Goal: Use online tool/utility

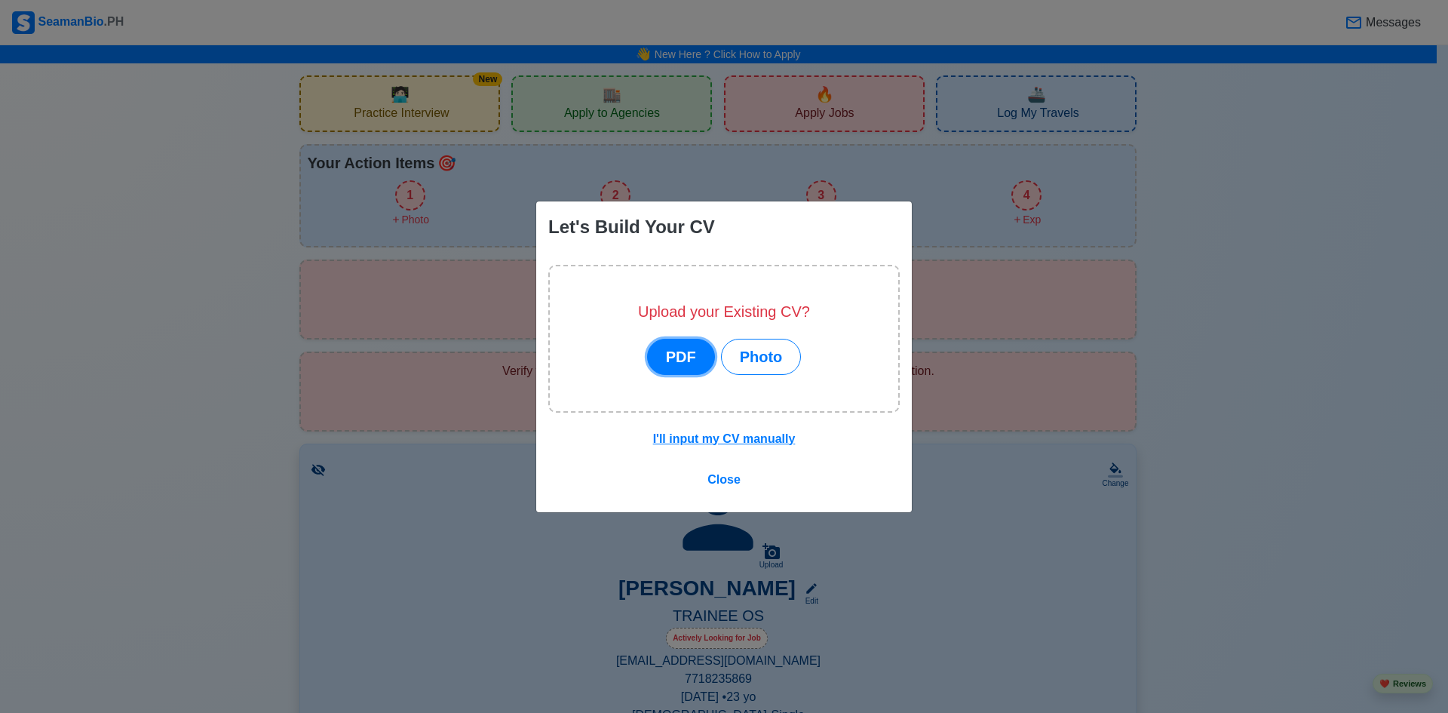
click at [695, 350] on button "PDF" at bounding box center [681, 357] width 68 height 36
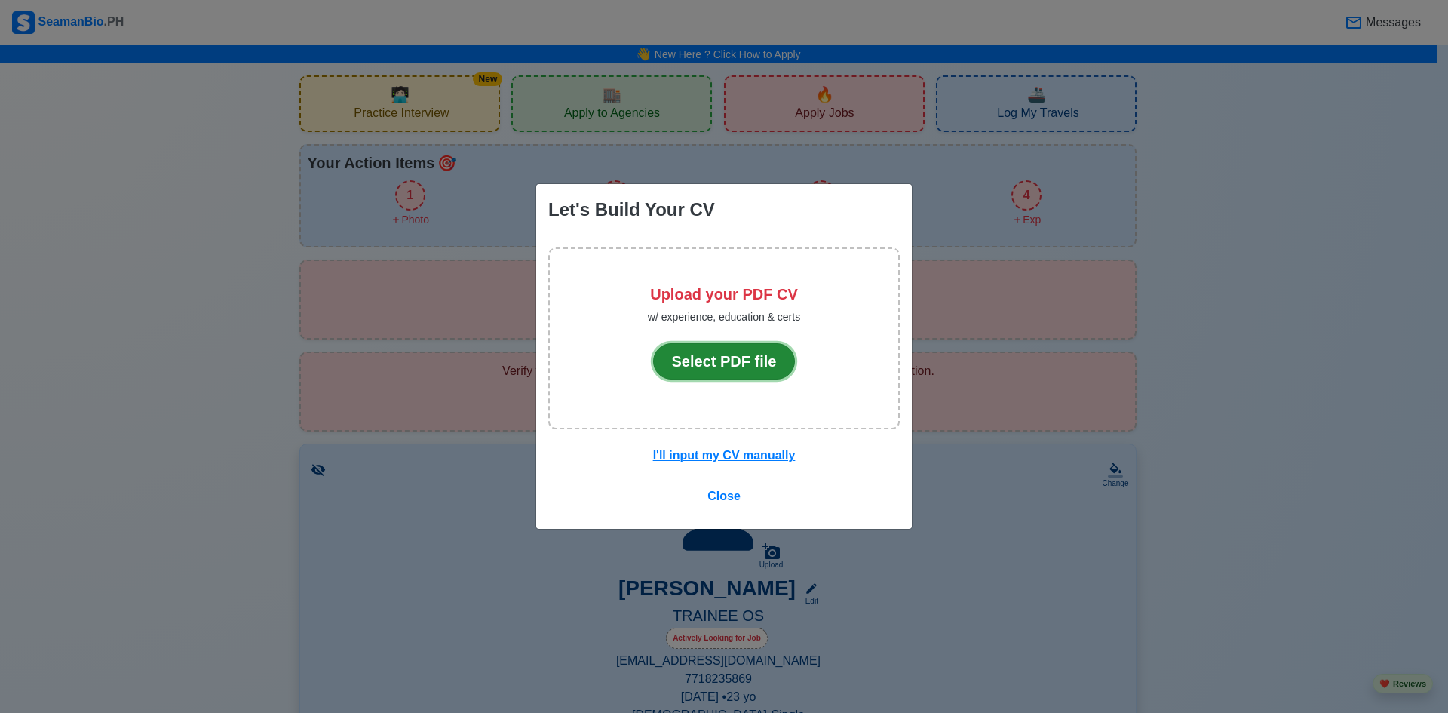
click at [711, 360] on button "Select PDF file" at bounding box center [724, 361] width 143 height 36
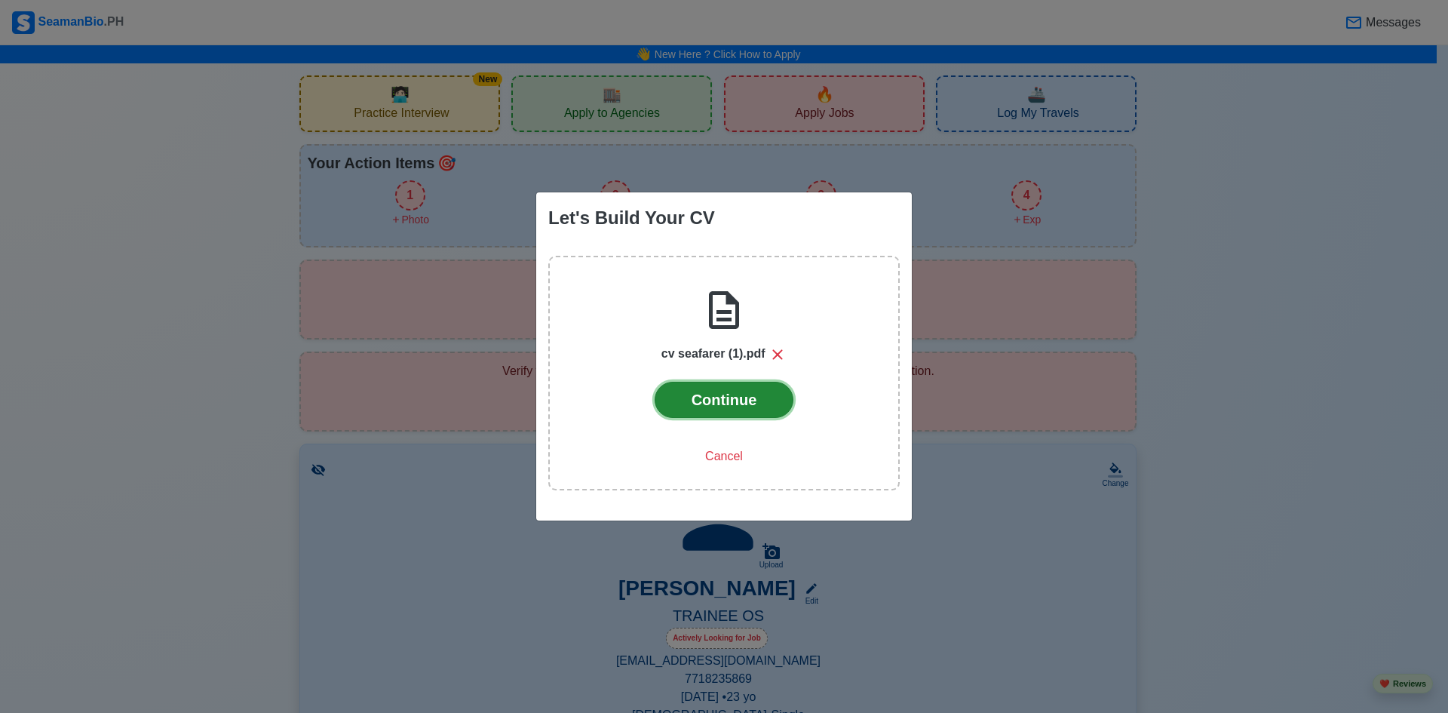
click at [695, 399] on button "Continue" at bounding box center [725, 400] width 140 height 36
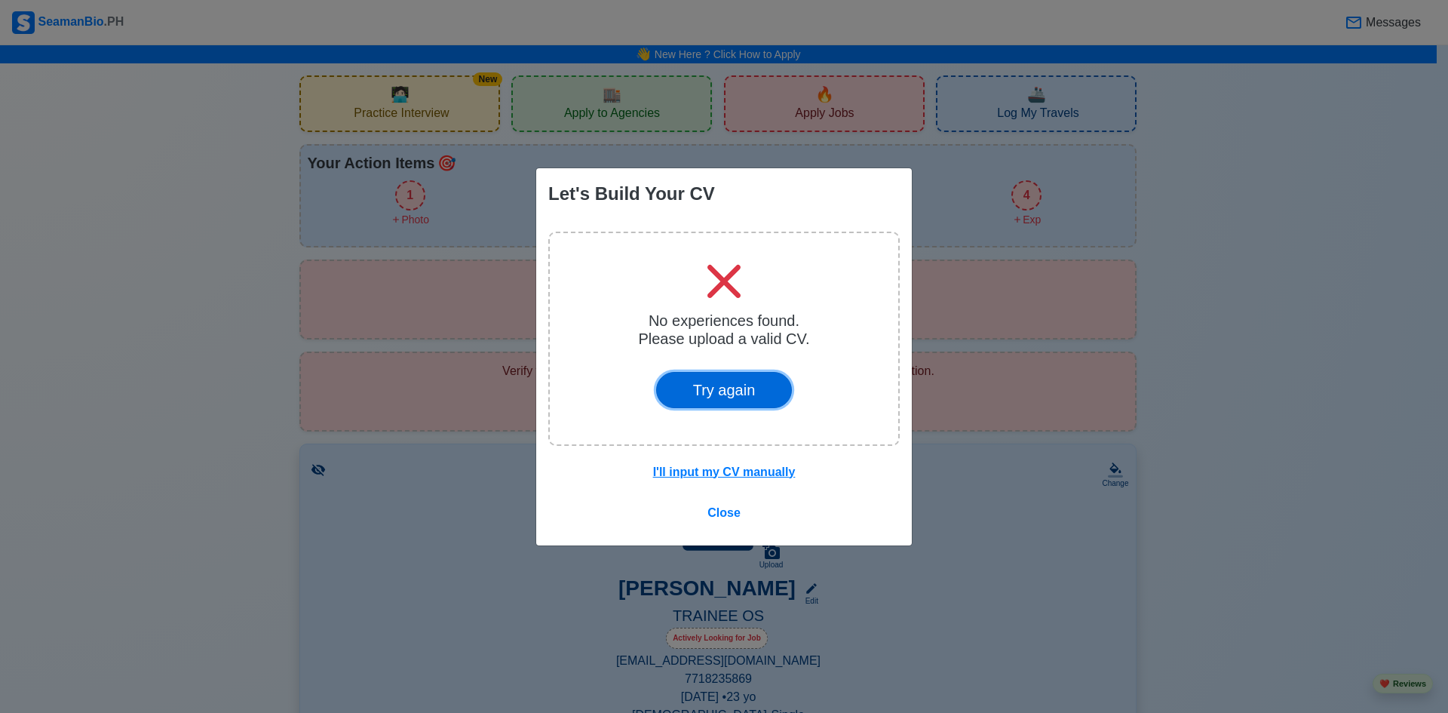
click at [747, 382] on button "Try again" at bounding box center [724, 390] width 136 height 36
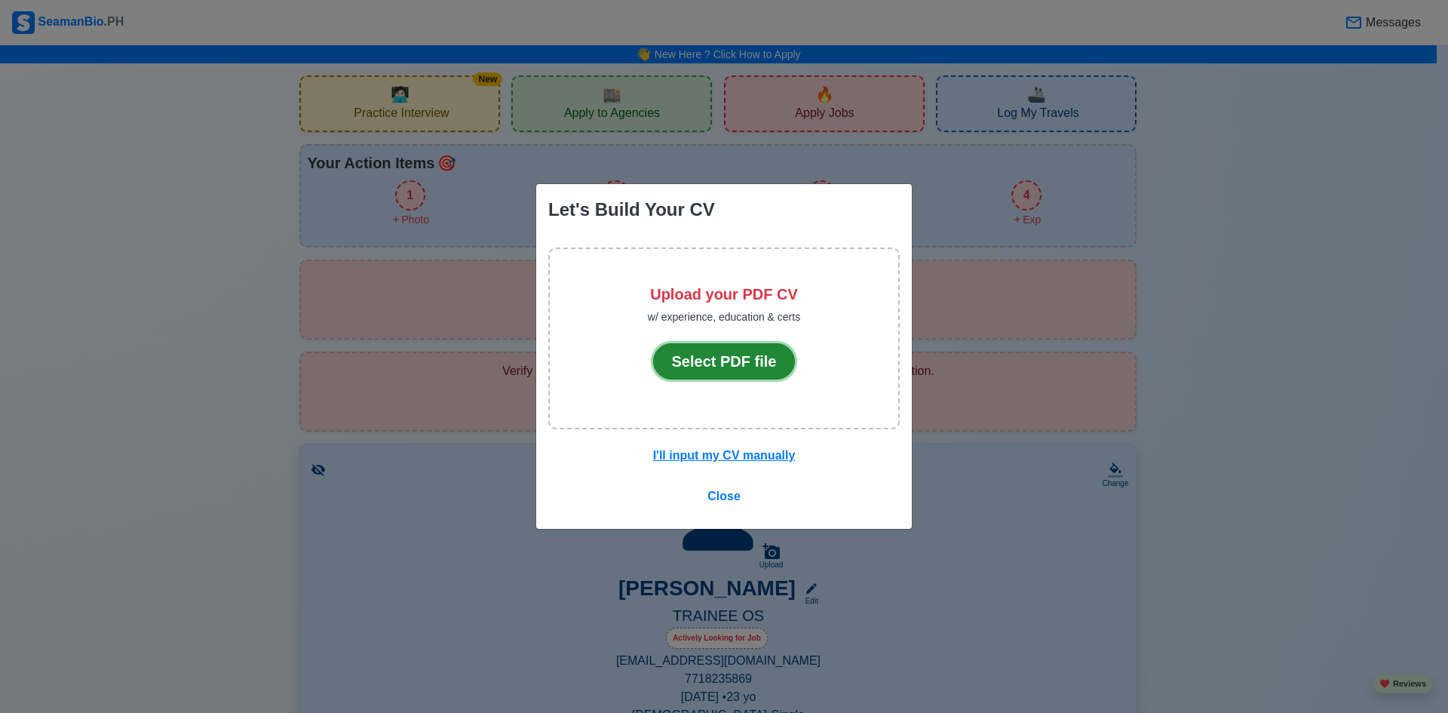
click at [753, 357] on button "Select PDF file" at bounding box center [724, 361] width 143 height 36
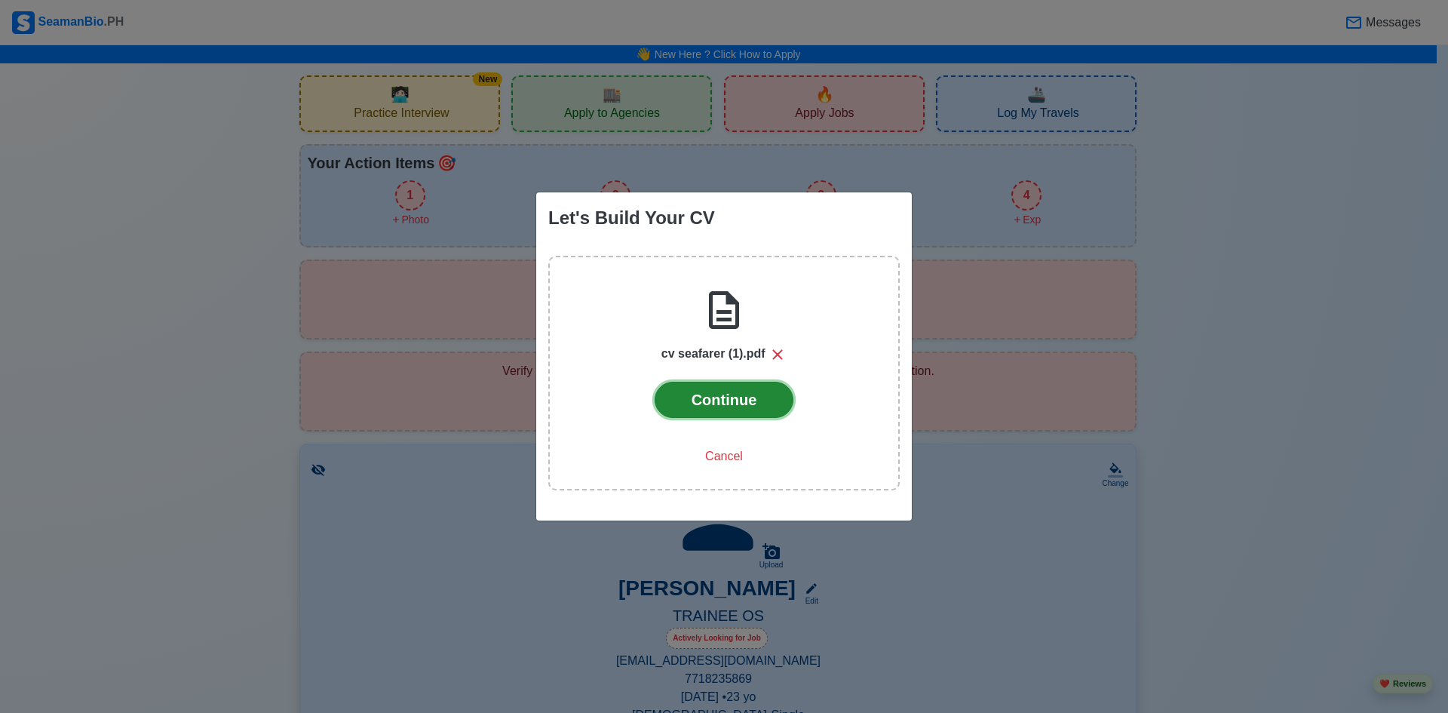
click at [707, 391] on button "Continue" at bounding box center [725, 400] width 140 height 36
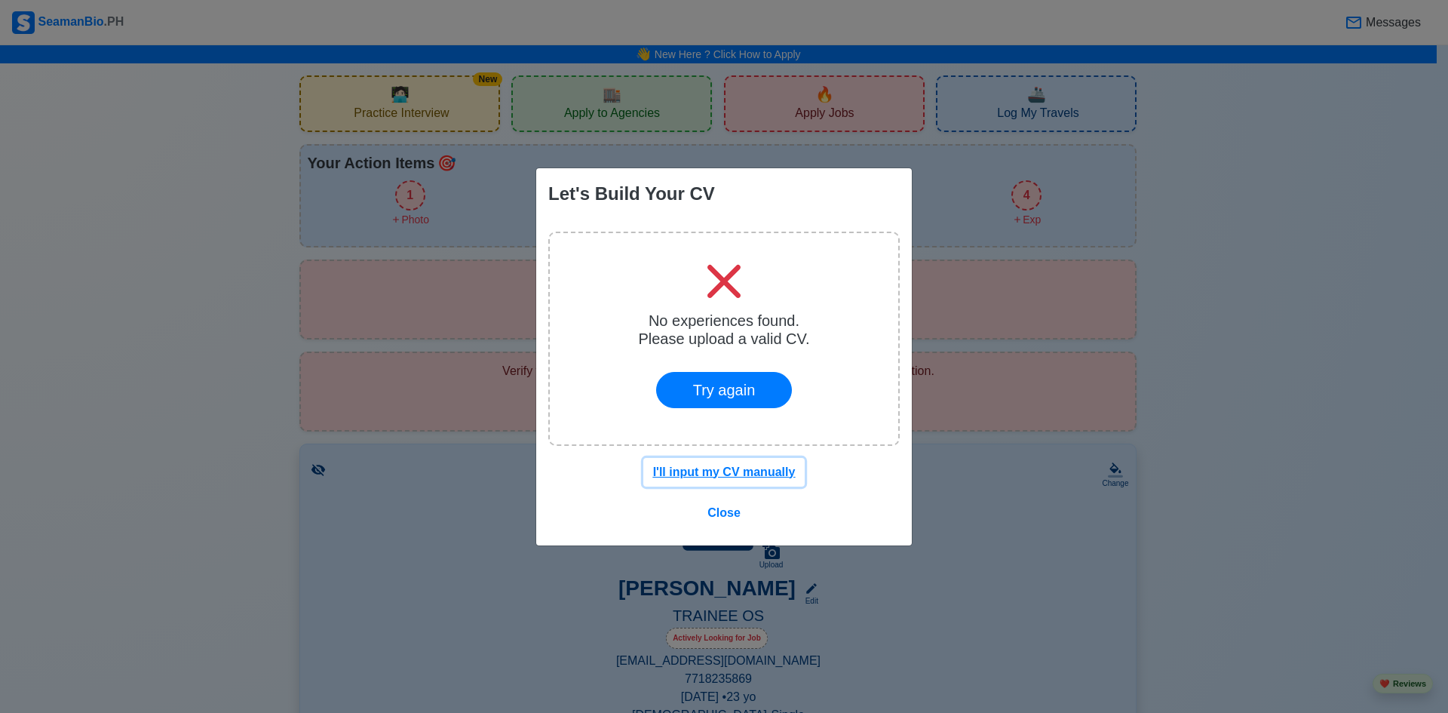
click at [698, 477] on u "I'll input my CV manually" at bounding box center [724, 471] width 143 height 13
